Goal: Task Accomplishment & Management: Use online tool/utility

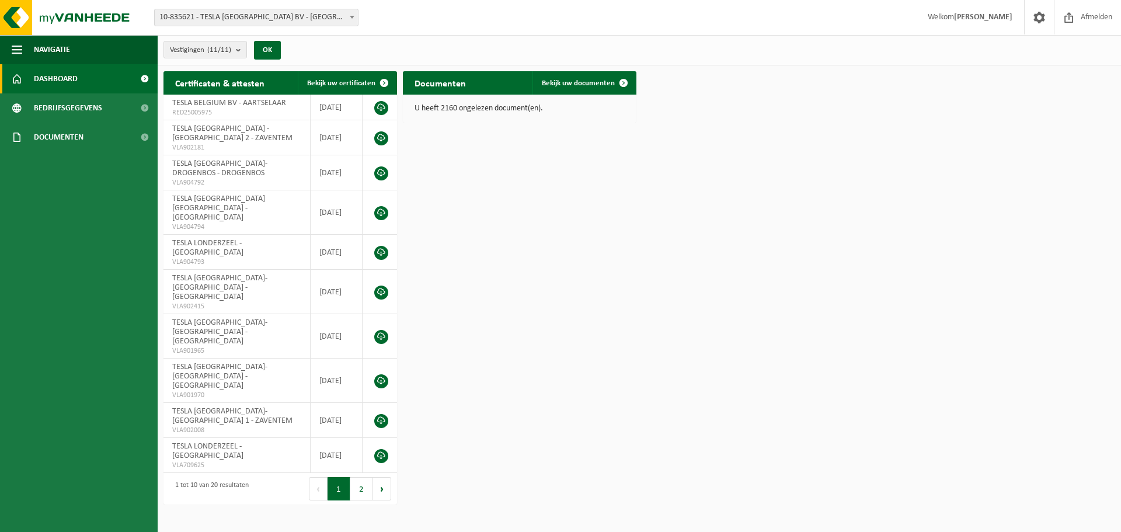
click at [334, 16] on span "10-835621 - TESLA [GEOGRAPHIC_DATA] BV - [GEOGRAPHIC_DATA]" at bounding box center [256, 17] width 203 height 16
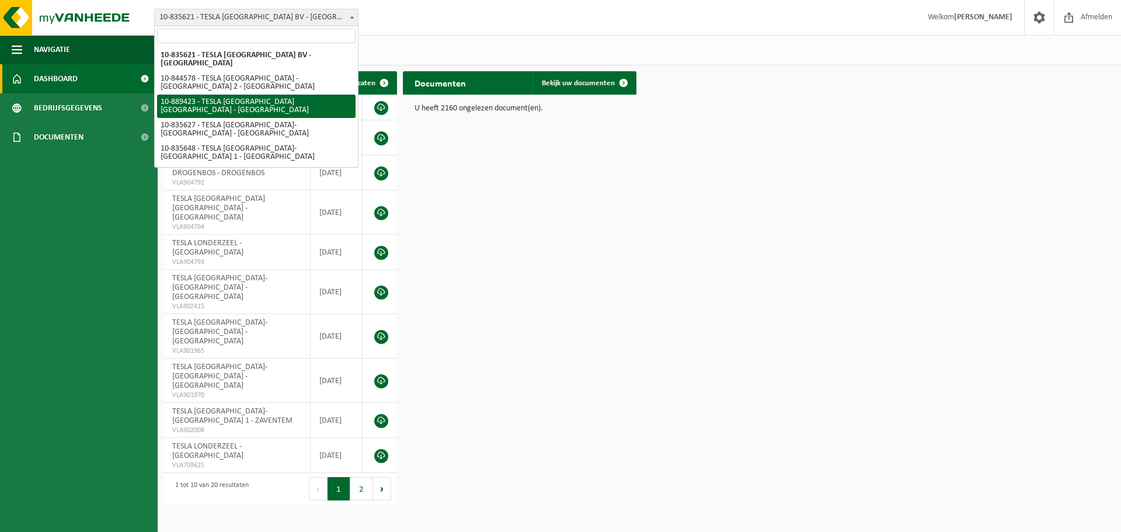
select select "113931"
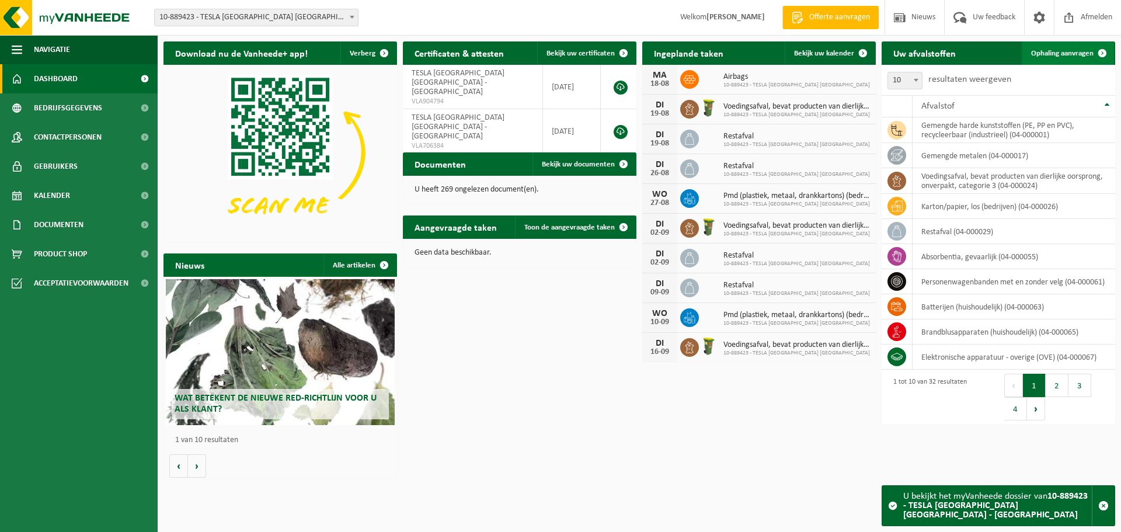
click at [1046, 50] on span "Ophaling aanvragen" at bounding box center [1062, 54] width 62 height 8
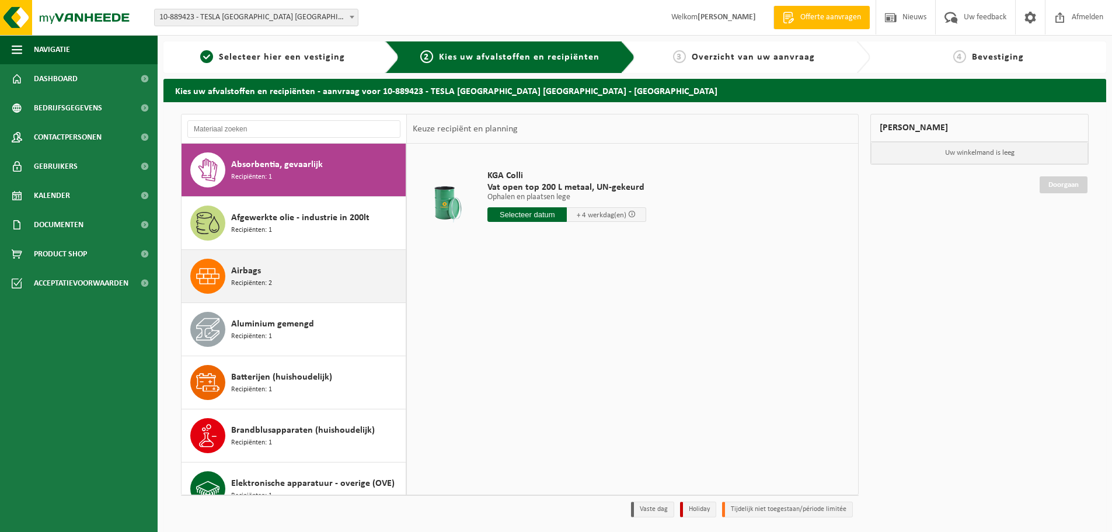
click at [281, 272] on div "Airbags Recipiënten: 2" at bounding box center [317, 276] width 172 height 35
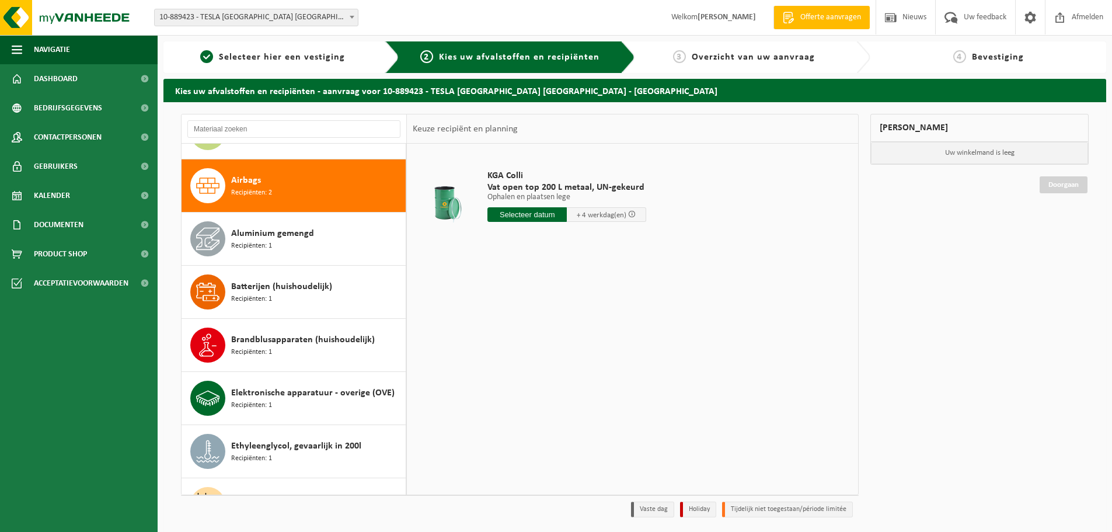
scroll to position [106, 0]
